Goal: Information Seeking & Learning: Learn about a topic

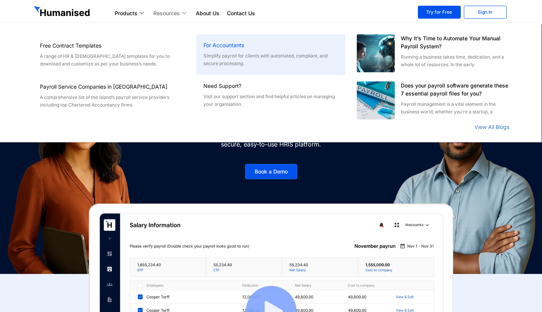
click at [229, 47] on h6 "For Accountants" at bounding box center [271, 45] width 134 height 8
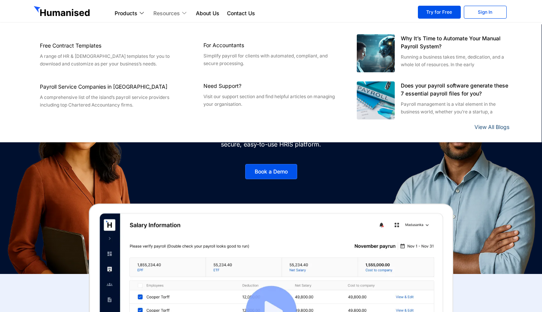
click at [482, 124] on link "View All Blogs" at bounding box center [492, 126] width 35 height 6
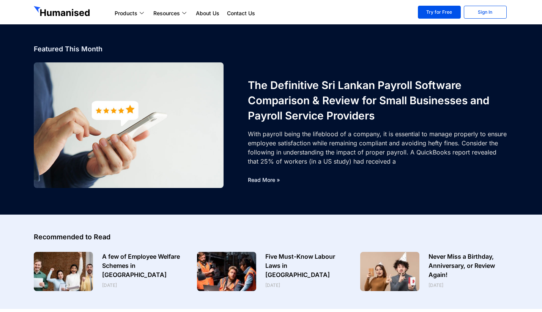
click at [82, 19] on div "Products Payroll Process staff payroll on time accurately with Humanised Payrol…" at bounding box center [271, 12] width 482 height 15
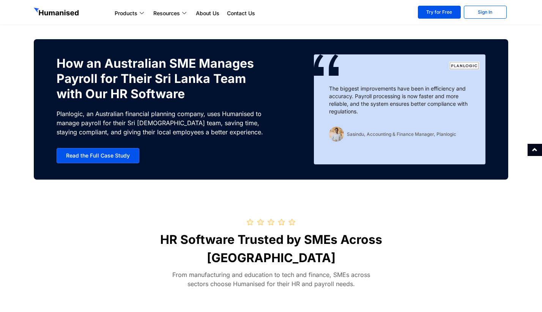
scroll to position [2298, 0]
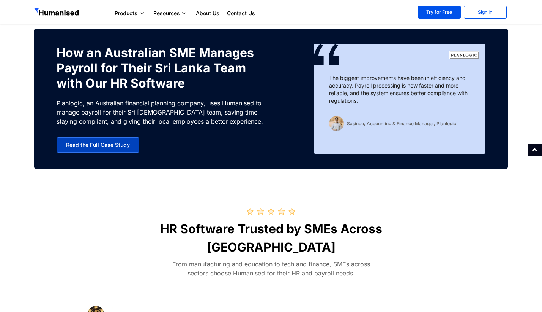
click at [90, 145] on span "Read the Full Case Study" at bounding box center [98, 144] width 64 height 5
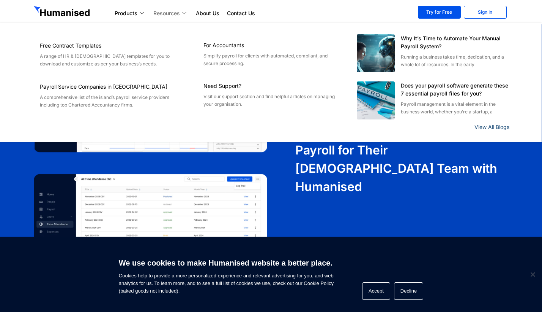
click at [486, 126] on link "View All Blogs" at bounding box center [492, 126] width 35 height 6
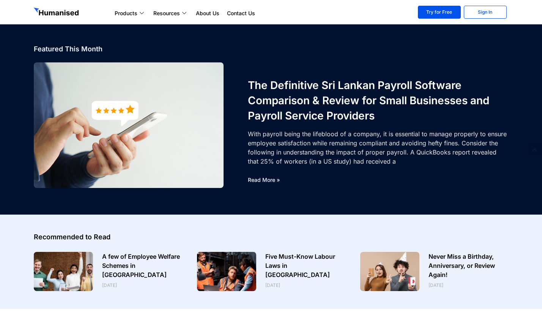
scroll to position [160, 0]
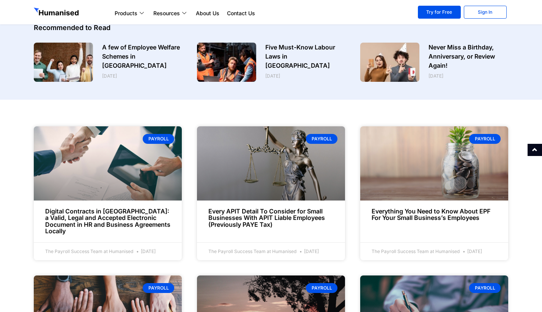
scroll to position [449, 0]
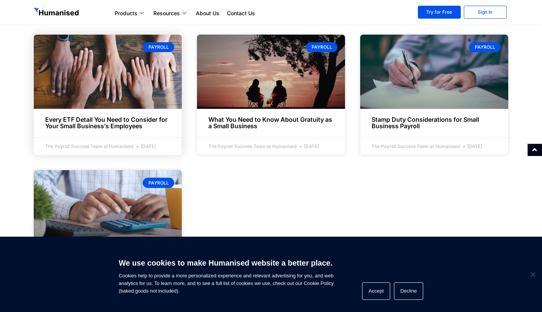
click at [157, 116] on link "Every ETF Detail You Need to Consider for Your Small Business’s Employees" at bounding box center [106, 122] width 122 height 14
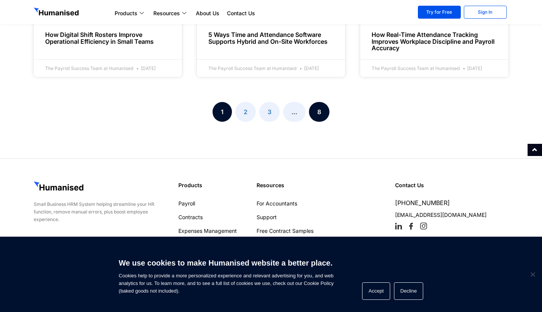
scroll to position [940, 0]
click at [324, 120] on link "Page 8" at bounding box center [319, 112] width 21 height 20
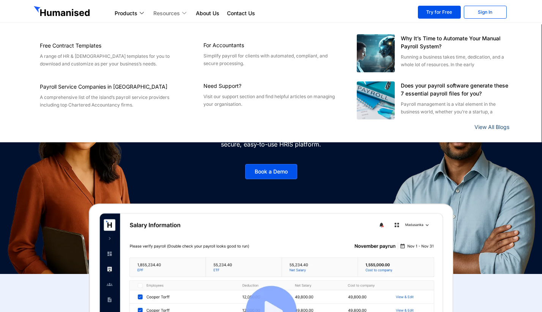
click at [492, 125] on link "View All Blogs" at bounding box center [492, 126] width 35 height 6
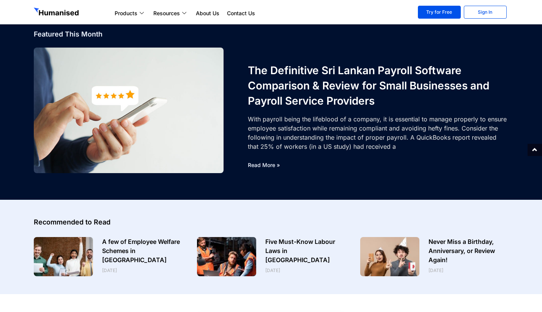
scroll to position [16, 0]
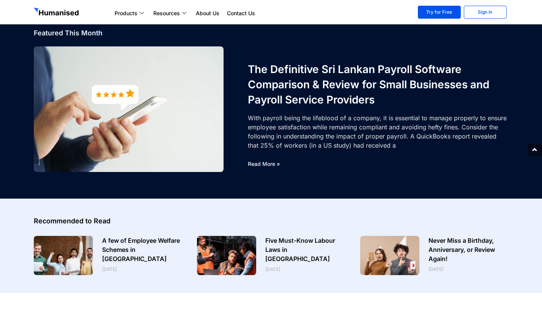
click at [266, 163] on link "Read More »" at bounding box center [264, 163] width 32 height 6
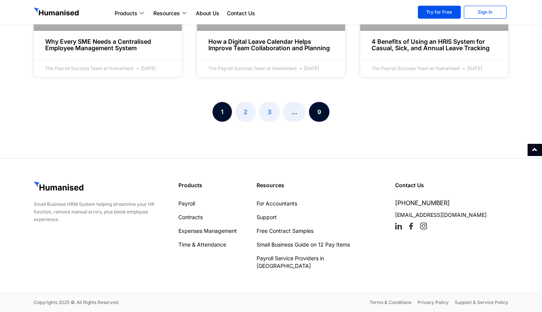
scroll to position [952, 0]
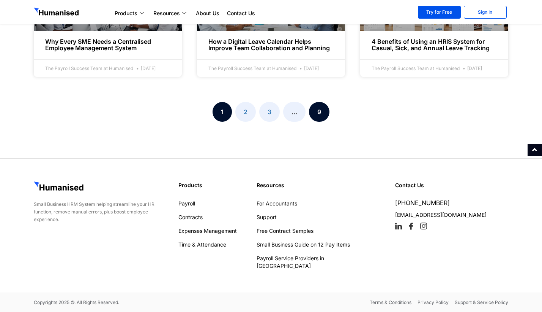
click at [318, 118] on link "Page 9" at bounding box center [319, 112] width 21 height 20
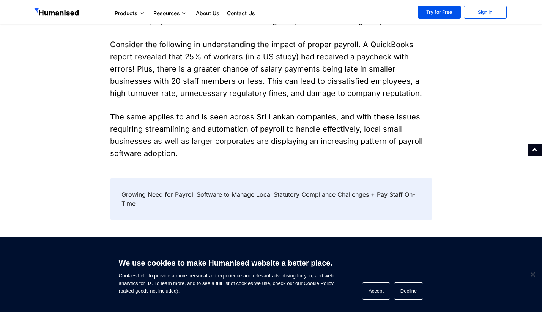
scroll to position [170, 0]
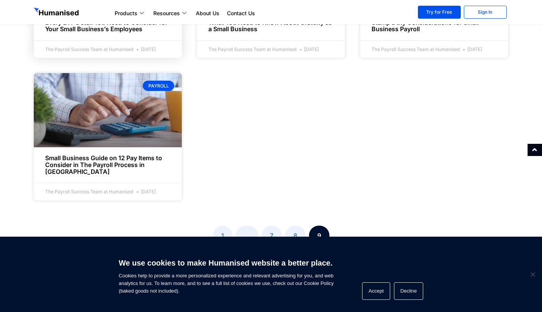
scroll to position [584, 0]
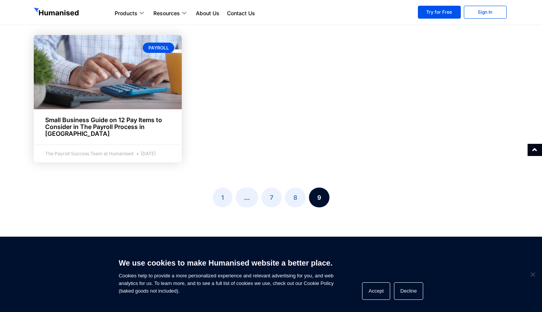
click at [141, 123] on link "Small Business Guide on 12 Pay Items to Consider in The Payroll Process in [GEO…" at bounding box center [103, 126] width 117 height 21
